Goal: Communication & Community: Answer question/provide support

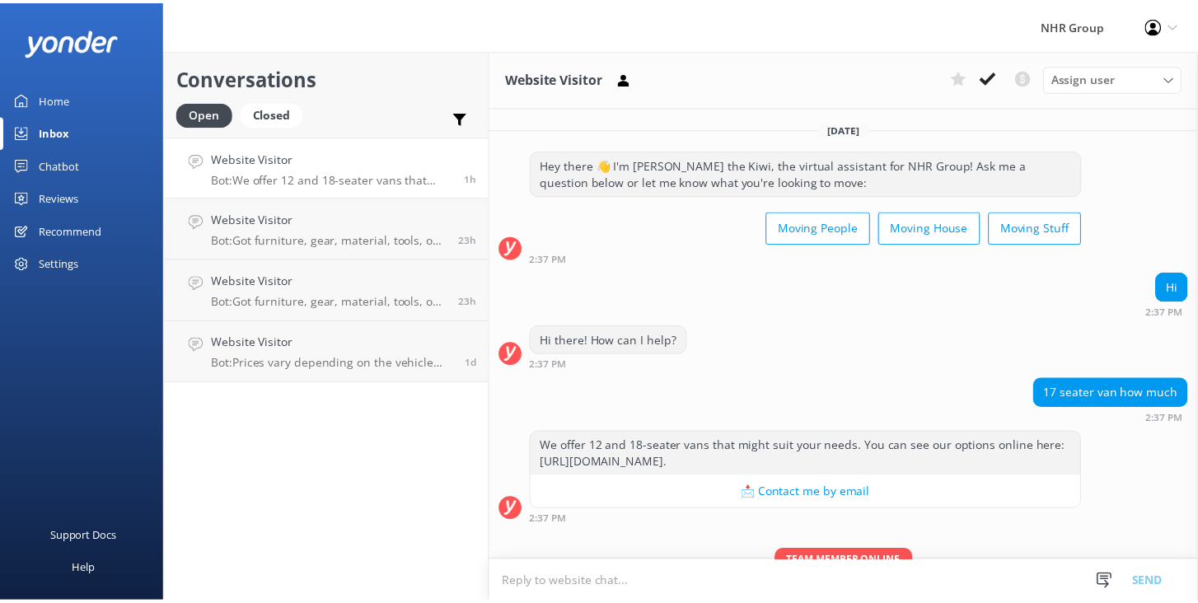
scroll to position [76, 0]
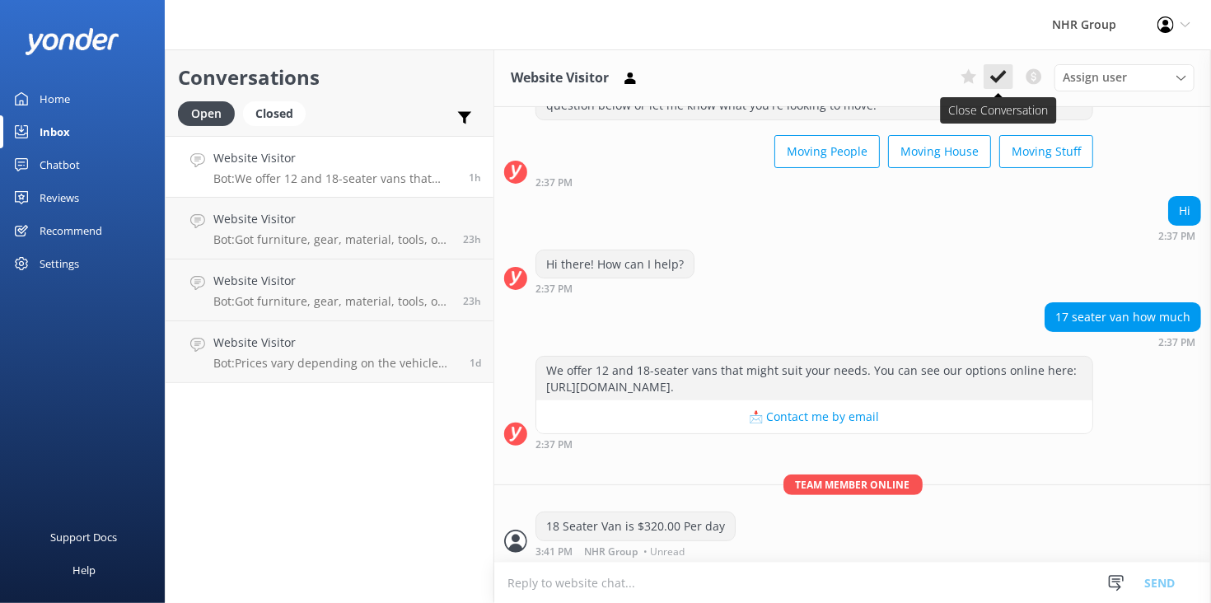
click at [1000, 77] on use at bounding box center [998, 76] width 16 height 13
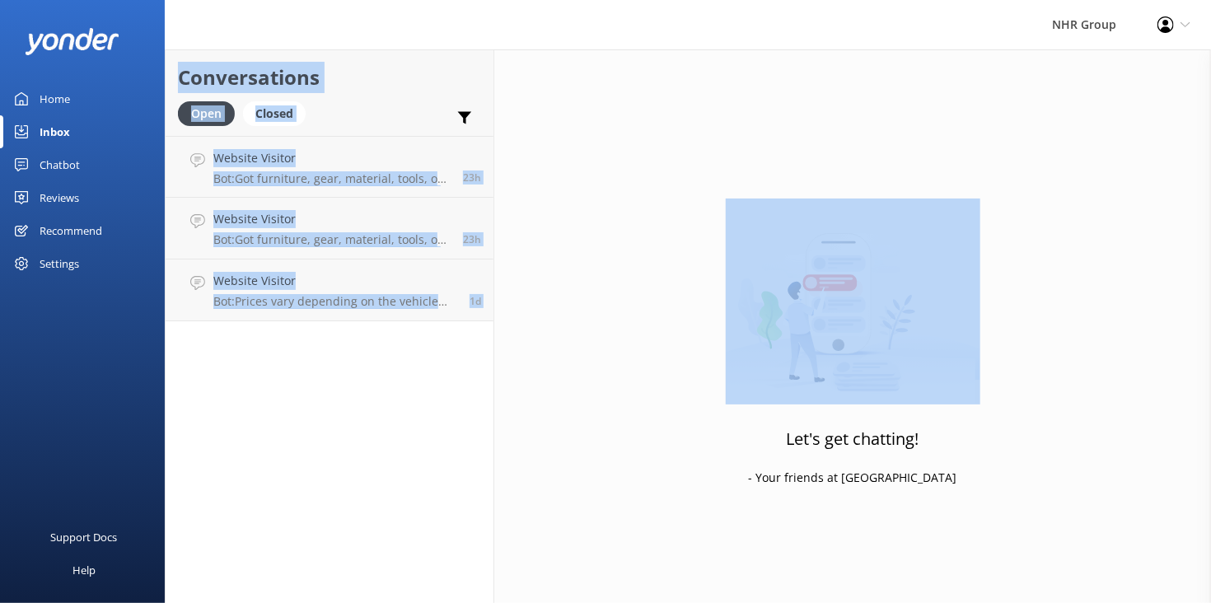
drag, startPoint x: 1000, startPoint y: 77, endPoint x: 782, endPoint y: 260, distance: 284.3
click at [358, 187] on link "Website Visitor Bot: Got furniture, gear, material, tools, or freight to move? …" at bounding box center [330, 167] width 328 height 62
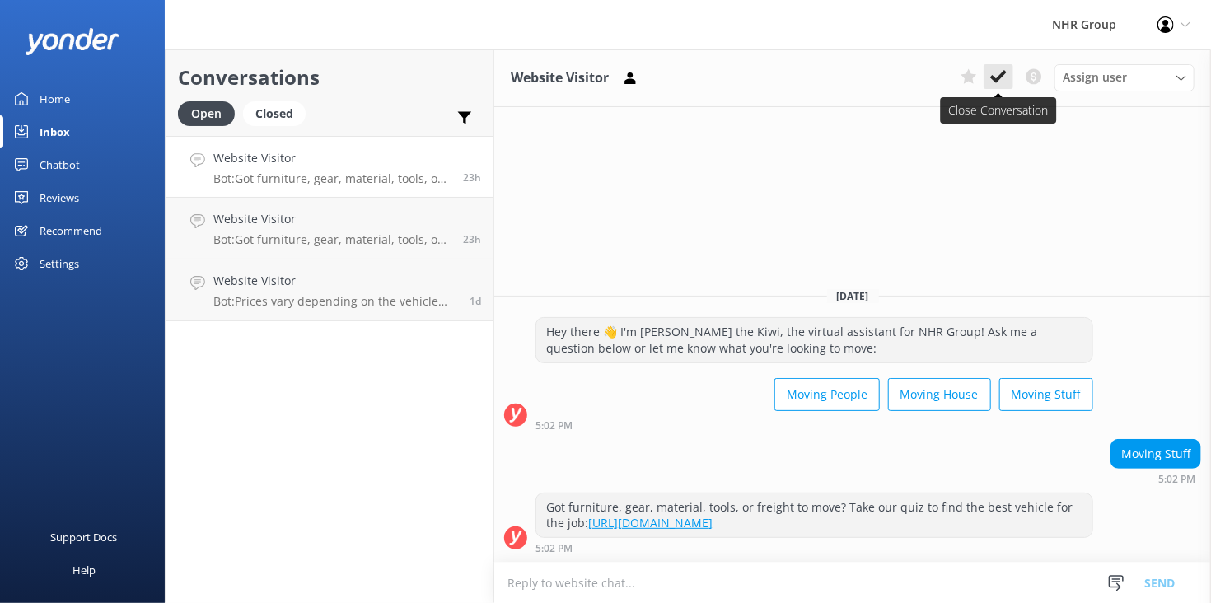
click at [1000, 75] on icon at bounding box center [998, 76] width 16 height 16
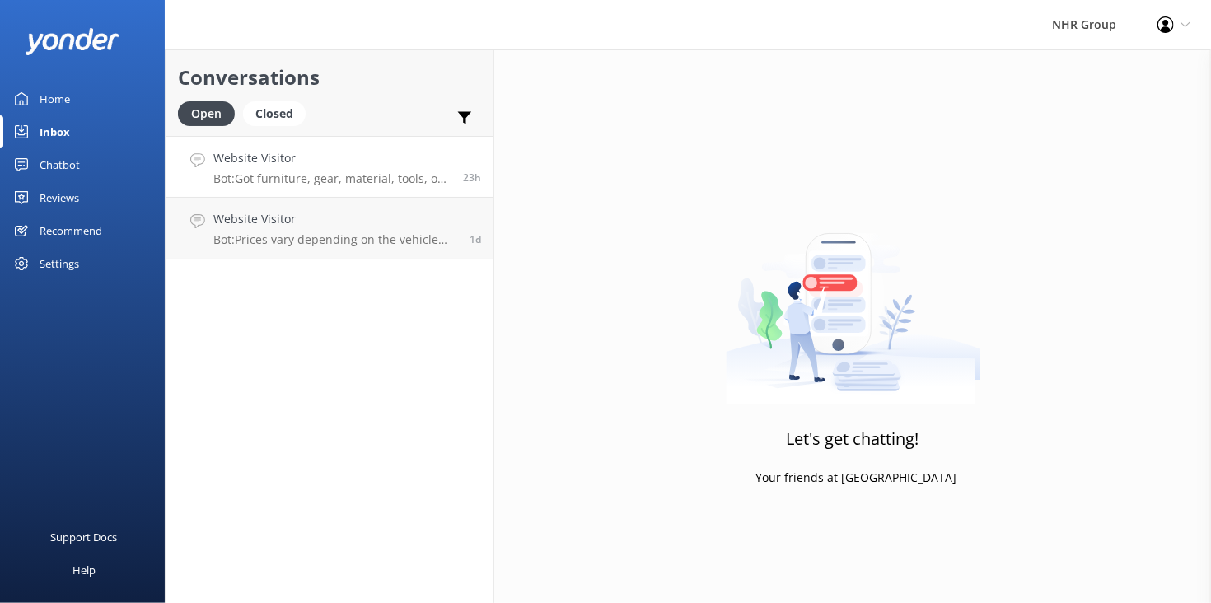
click at [361, 160] on h4 "Website Visitor" at bounding box center [331, 158] width 237 height 18
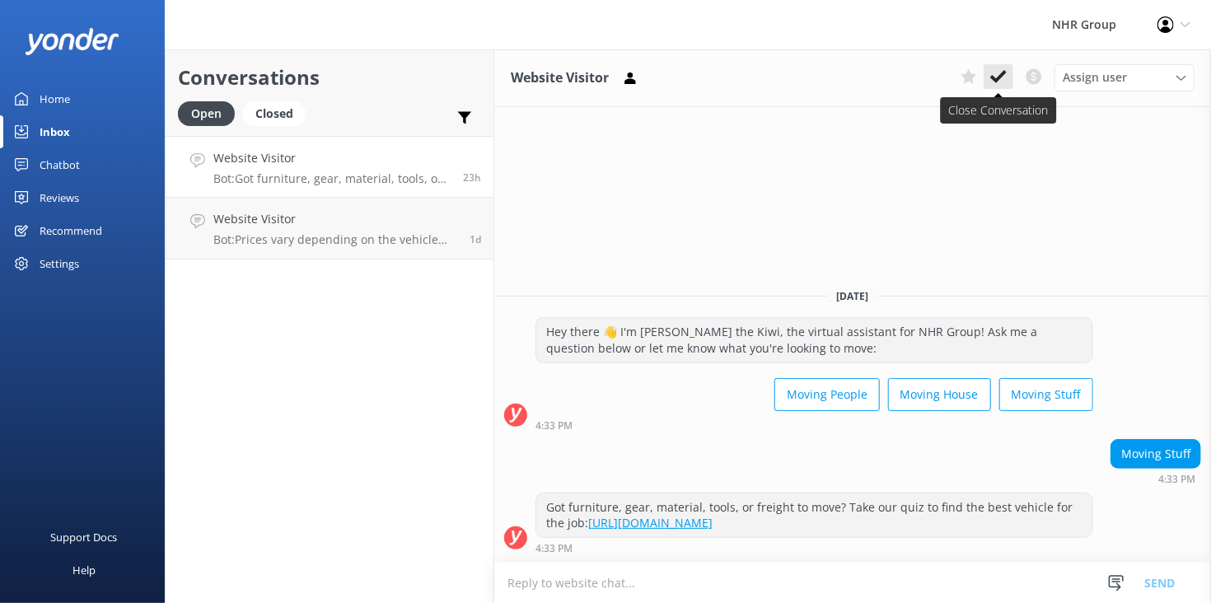
click at [1004, 77] on use at bounding box center [998, 76] width 16 height 13
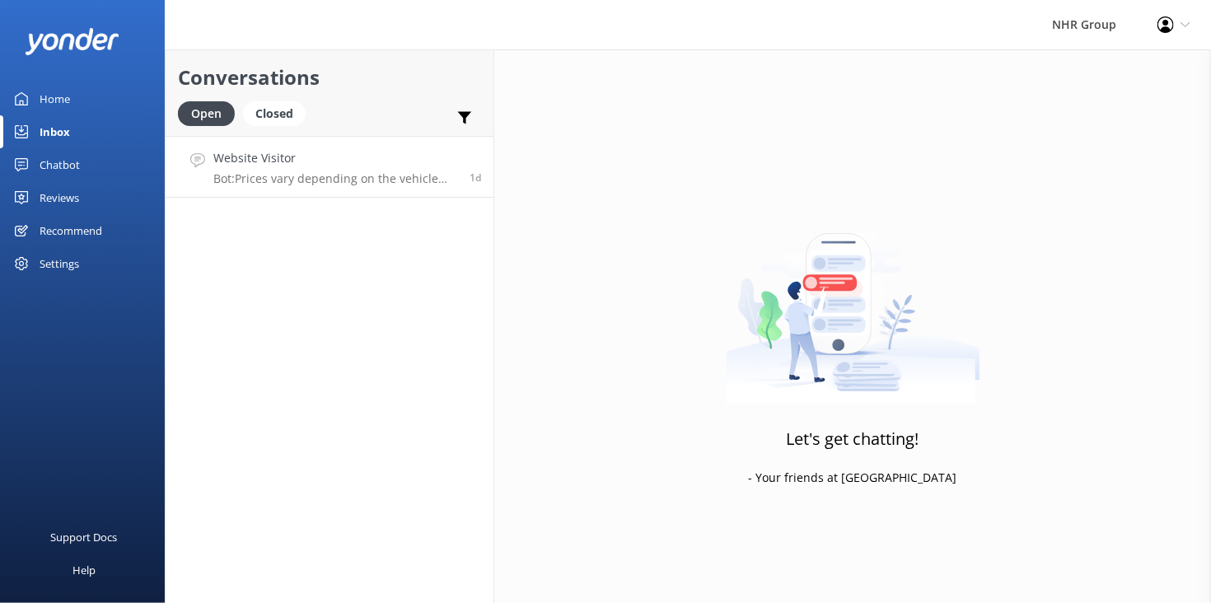
click at [398, 162] on h4 "Website Visitor" at bounding box center [335, 158] width 244 height 18
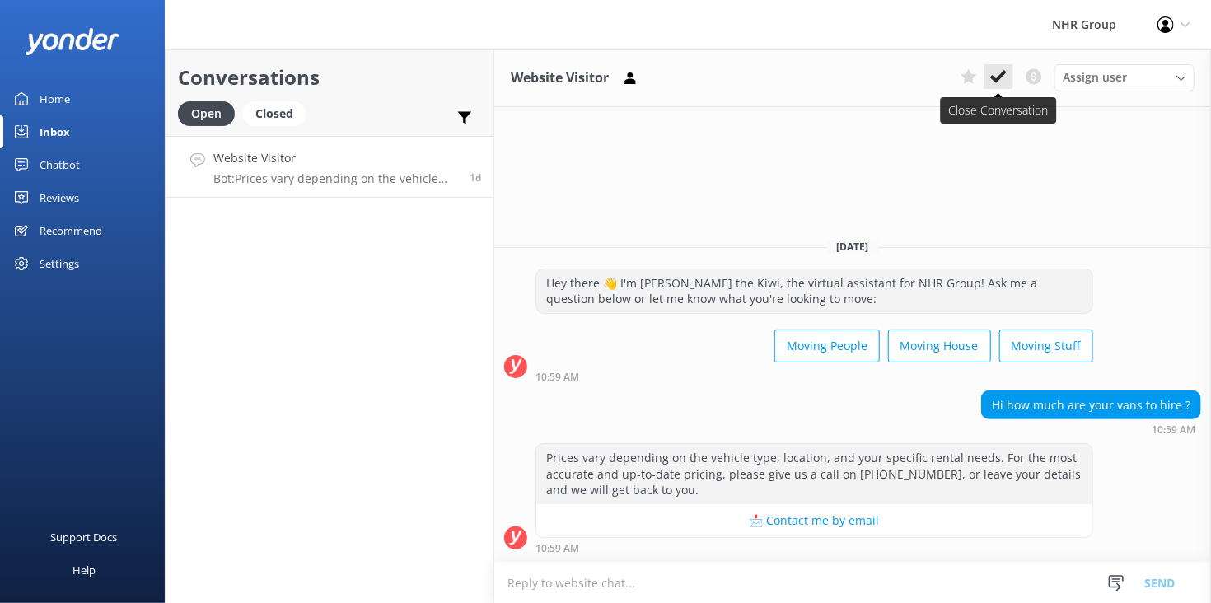
click at [999, 81] on use at bounding box center [998, 76] width 16 height 13
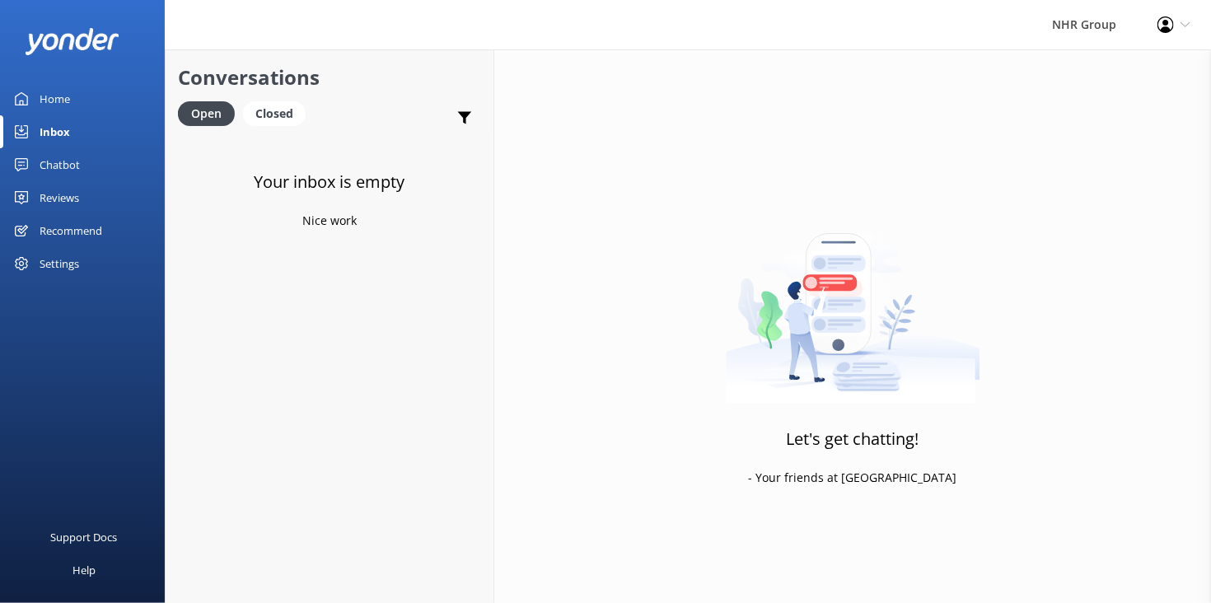
click at [62, 99] on div "Home" at bounding box center [55, 98] width 30 height 33
